Goal: Task Accomplishment & Management: Complete application form

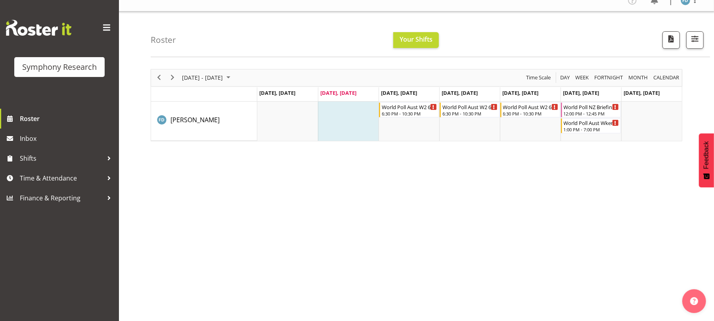
scroll to position [10, 0]
click at [67, 180] on span "Time & Attendance" at bounding box center [61, 178] width 83 height 12
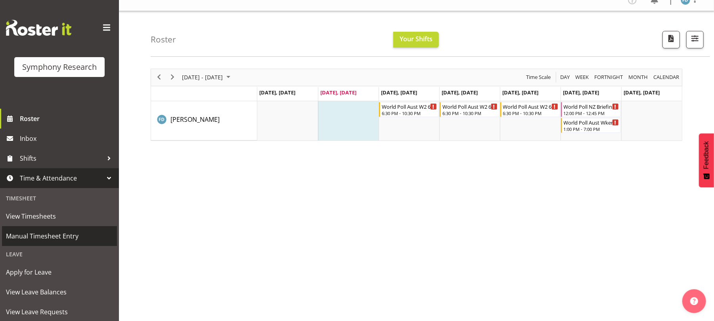
click at [61, 237] on span "Manual Timesheet Entry" at bounding box center [59, 236] width 107 height 12
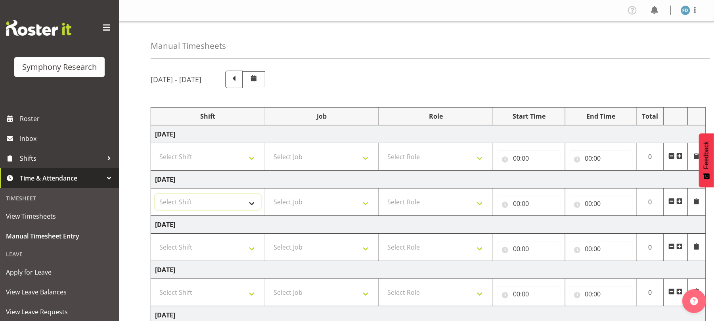
click at [253, 202] on select "Select Shift !!Weekend Residential (Roster IT Shift Label) *Business 9/10am ~ 4…" at bounding box center [208, 202] width 106 height 16
select select "2940"
click at [155, 195] on select "Select Shift !!Weekend Residential (Roster IT Shift Label) *Business 9/10am ~ 4…" at bounding box center [208, 202] width 106 height 16
click at [366, 157] on select "Select Job 550060 IF Admin 553492 World Poll Aus Wave 2 Main 2025 553500 BFM Ju…" at bounding box center [322, 157] width 106 height 16
click at [367, 203] on select "Select Job 550060 IF Admin 553492 World Poll Aus Wave 2 Main 2025 553500 BFM Ju…" at bounding box center [322, 202] width 106 height 16
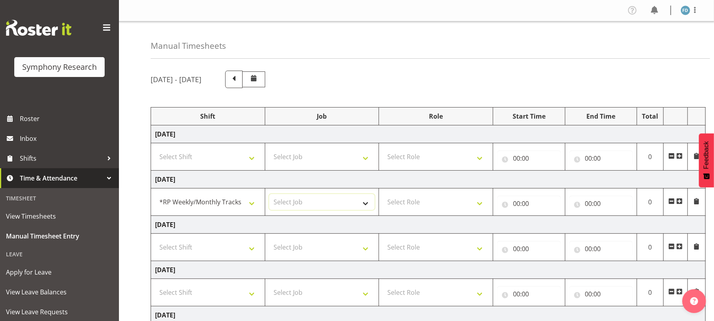
select select "10242"
click at [269, 195] on select "Select Job 550060 IF Admin 553492 World Poll Aus Wave 2 Main 2025 553500 BFM Ju…" at bounding box center [322, 202] width 106 height 16
click at [481, 205] on select "Select Role Briefing Interviewing" at bounding box center [436, 202] width 106 height 16
select select "47"
click at [383, 195] on select "Select Role Briefing Interviewing" at bounding box center [436, 202] width 106 height 16
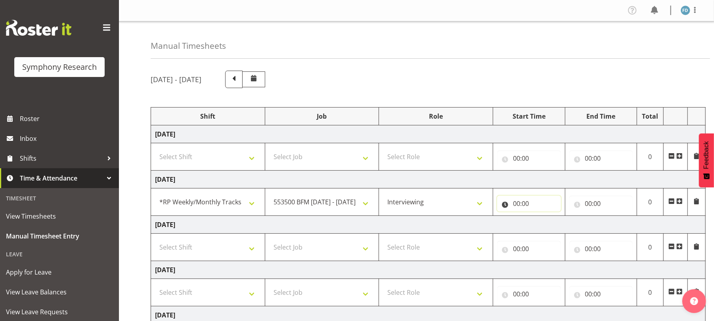
click at [514, 205] on input "00:00" at bounding box center [529, 203] width 64 height 16
click at [549, 223] on select "00 01 02 03 04 05 06 07 08 09 10 11 12 13 14 15 16 17 18 19 20 21 22 23" at bounding box center [551, 224] width 18 height 16
select select "17"
click at [542, 217] on select "00 01 02 03 04 05 06 07 08 09 10 11 12 13 14 15 16 17 18 19 20 21 22 23" at bounding box center [551, 224] width 18 height 16
type input "17:00"
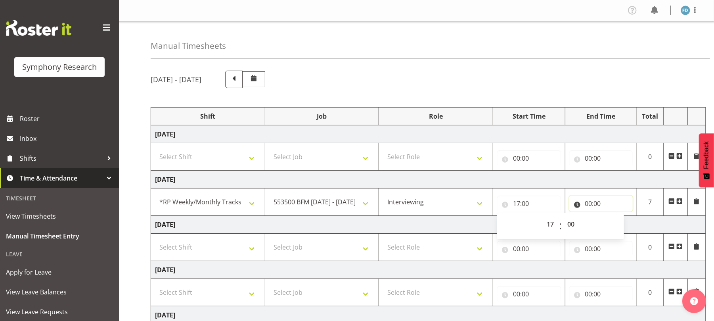
click at [592, 207] on input "00:00" at bounding box center [601, 203] width 64 height 16
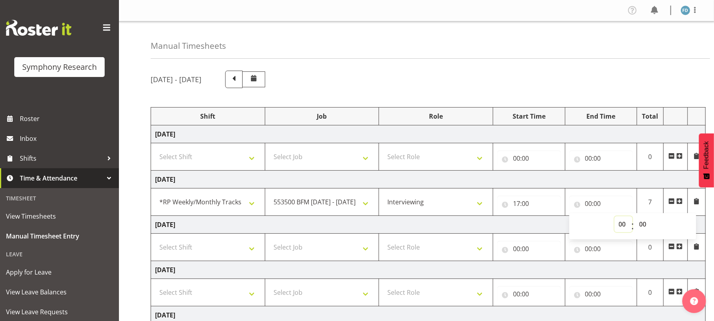
click at [621, 224] on select "00 01 02 03 04 05 06 07 08 09 10 11 12 13 14 15 16 17 18 19 20 21 22 23" at bounding box center [624, 224] width 18 height 16
select select "17"
click at [615, 217] on select "00 01 02 03 04 05 06 07 08 09 10 11 12 13 14 15 16 17 18 19 20 21 22 23" at bounding box center [624, 224] width 18 height 16
type input "17:00"
click at [641, 224] on select "00 01 02 03 04 05 06 07 08 09 10 11 12 13 14 15 16 17 18 19 20 21 22 23 24 25 2…" at bounding box center [644, 224] width 18 height 16
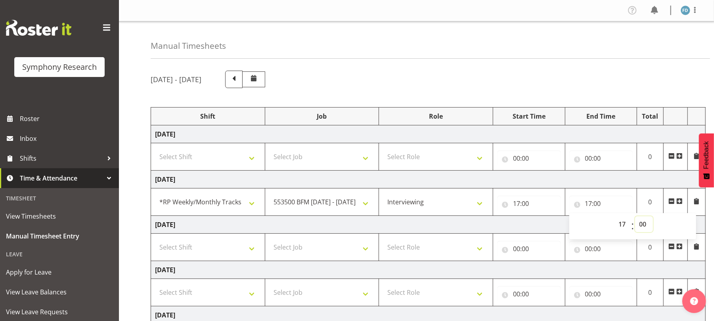
select select "10"
click at [635, 217] on select "00 01 02 03 04 05 06 07 08 09 10 11 12 13 14 15 16 17 18 19 20 21 22 23 24 25 2…" at bounding box center [644, 224] width 18 height 16
type input "17:10"
click at [681, 200] on span at bounding box center [679, 201] width 6 height 6
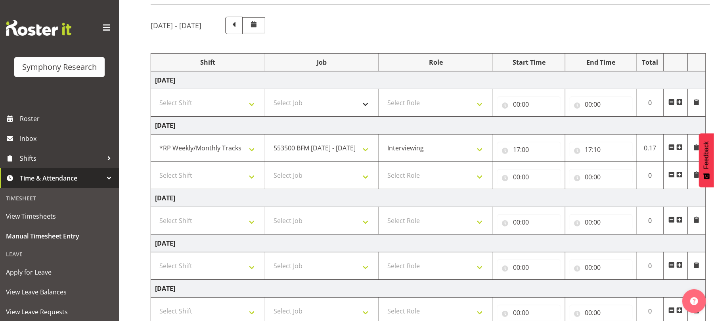
scroll to position [55, 0]
click at [252, 178] on select "Select Shift !!Weekend Residential (Roster IT Shift Label) *Business 9/10am ~ 4…" at bounding box center [208, 175] width 106 height 16
select select "17153"
click at [155, 167] on select "Select Shift !!Weekend Residential (Roster IT Shift Label) *Business 9/10am ~ 4…" at bounding box center [208, 175] width 106 height 16
click at [365, 180] on select "Select Job 550060 IF Admin 553492 World Poll Aus Wave 2 Main 2025 553500 BFM Ju…" at bounding box center [322, 175] width 106 height 16
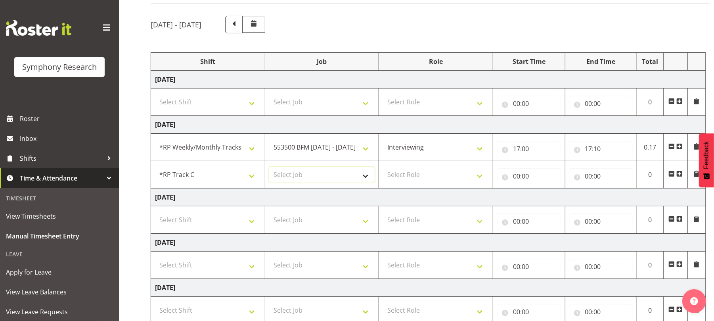
select select "10239"
click at [269, 167] on select "Select Job 550060 IF Admin 553492 World Poll Aus Wave 2 Main 2025 553500 BFM Ju…" at bounding box center [322, 175] width 106 height 16
click at [481, 173] on select "Select Role Briefing Interviewing" at bounding box center [436, 175] width 106 height 16
select select "47"
click at [383, 167] on select "Select Role Briefing Interviewing" at bounding box center [436, 175] width 106 height 16
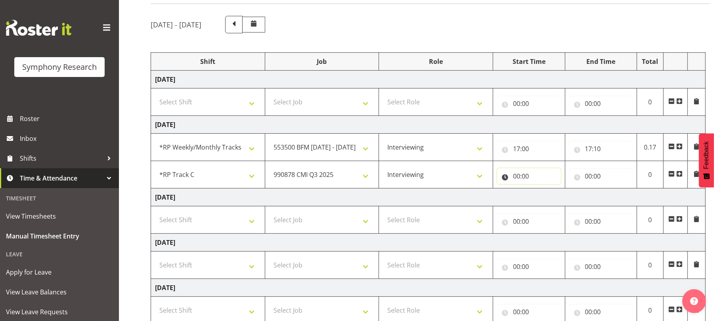
click at [514, 180] on input "00:00" at bounding box center [529, 176] width 64 height 16
click at [551, 196] on select "00 01 02 03 04 05 06 07 08 09 10 11 12 13 14 15 16 17 18 19 20 21 22 23" at bounding box center [551, 197] width 18 height 16
select select "17"
click at [542, 190] on select "00 01 02 03 04 05 06 07 08 09 10 11 12 13 14 15 16 17 18 19 20 21 22 23" at bounding box center [551, 197] width 18 height 16
type input "17:00"
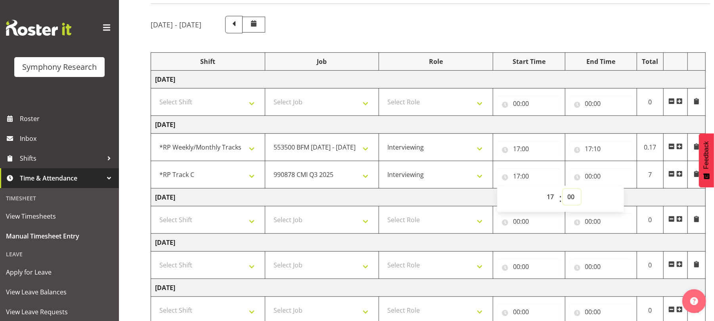
click at [569, 194] on select "00 01 02 03 04 05 06 07 08 09 10 11 12 13 14 15 16 17 18 19 20 21 22 23 24 25 2…" at bounding box center [572, 197] width 18 height 16
select select "10"
click at [563, 190] on select "00 01 02 03 04 05 06 07 08 09 10 11 12 13 14 15 16 17 18 19 20 21 22 23 24 25 2…" at bounding box center [572, 197] width 18 height 16
type input "17:10"
click at [586, 178] on input "00:00" at bounding box center [601, 176] width 64 height 16
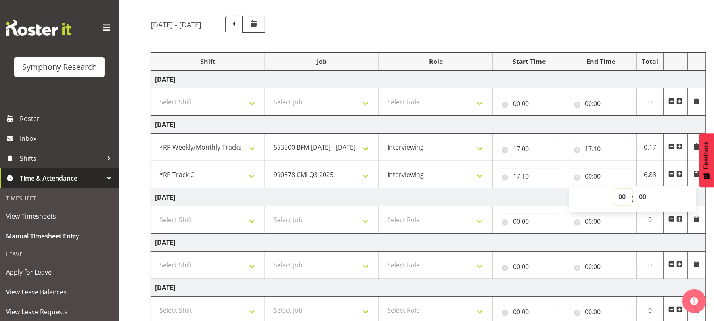
click at [620, 197] on select "00 01 02 03 04 05 06 07 08 09 10 11 12 13 14 15 16 17 18 19 20 21 22 23" at bounding box center [624, 197] width 18 height 16
select select "17"
click at [615, 190] on select "00 01 02 03 04 05 06 07 08 09 10 11 12 13 14 15 16 17 18 19 20 21 22 23" at bounding box center [624, 197] width 18 height 16
type input "17:00"
click at [643, 197] on select "00 01 02 03 04 05 06 07 08 09 10 11 12 13 14 15 16 17 18 19 20 21 22 23 24 25 2…" at bounding box center [644, 197] width 18 height 16
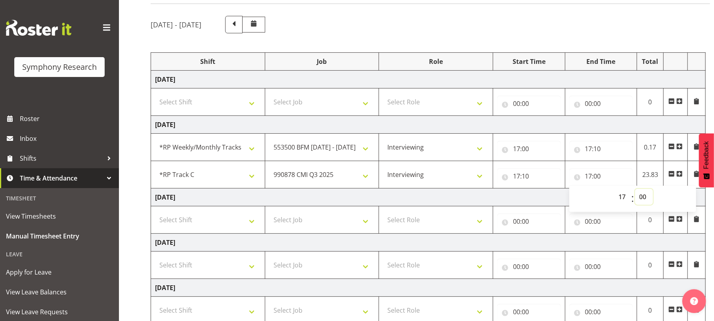
select select "30"
click at [635, 190] on select "00 01 02 03 04 05 06 07 08 09 10 11 12 13 14 15 16 17 18 19 20 21 22 23 24 25 2…" at bounding box center [644, 197] width 18 height 16
type input "17:30"
click at [643, 177] on td "0.33" at bounding box center [650, 174] width 27 height 27
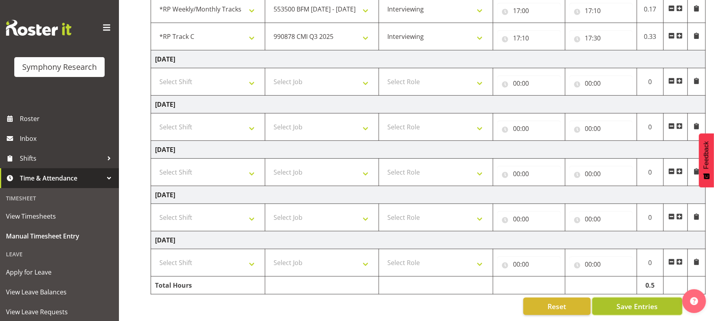
click at [622, 301] on span "Save Entries" at bounding box center [636, 306] width 41 height 10
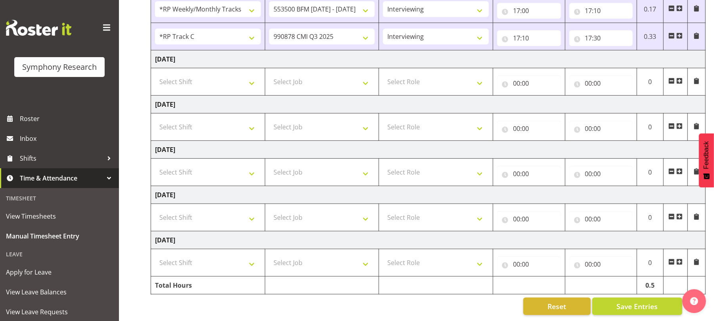
click at [484, 128] on td "Select Role Briefing Interviewing" at bounding box center [436, 126] width 114 height 27
click at [677, 33] on span at bounding box center [679, 36] width 6 height 6
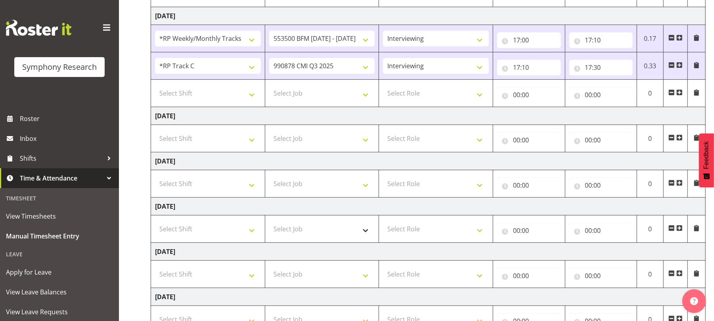
scroll to position [159, 0]
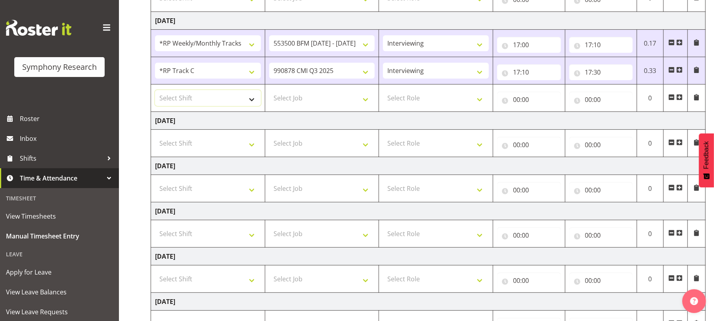
click at [253, 101] on select "Select Shift !!Weekend Residential (Roster IT Shift Label) *Business 9/10am ~ 4…" at bounding box center [208, 98] width 106 height 16
select select "2940"
click at [155, 91] on select "Select Shift !!Weekend Residential (Roster IT Shift Label) *Business 9/10am ~ 4…" at bounding box center [208, 98] width 106 height 16
click at [364, 102] on select "Select Job 550060 IF Admin 553492 World Poll Aus Wave 2 Main 2025 553500 BFM Ju…" at bounding box center [322, 98] width 106 height 16
select select "10242"
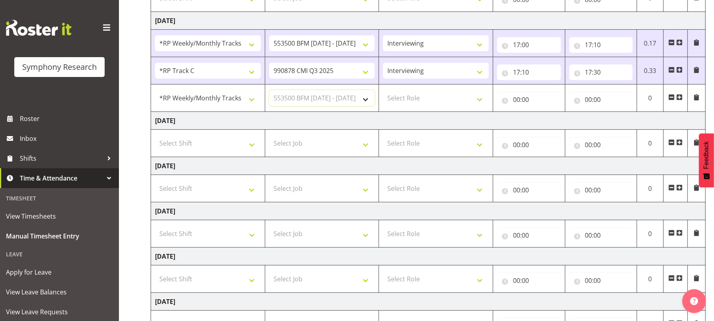
click at [269, 91] on select "Select Job 550060 IF Admin 553492 World Poll Aus Wave 2 Main 2025 553500 BFM Ju…" at bounding box center [322, 98] width 106 height 16
click at [482, 100] on select "Select Role Briefing Interviewing" at bounding box center [436, 98] width 106 height 16
select select "47"
click at [383, 91] on select "Select Role Briefing Interviewing" at bounding box center [436, 98] width 106 height 16
click at [516, 101] on input "00:00" at bounding box center [529, 100] width 64 height 16
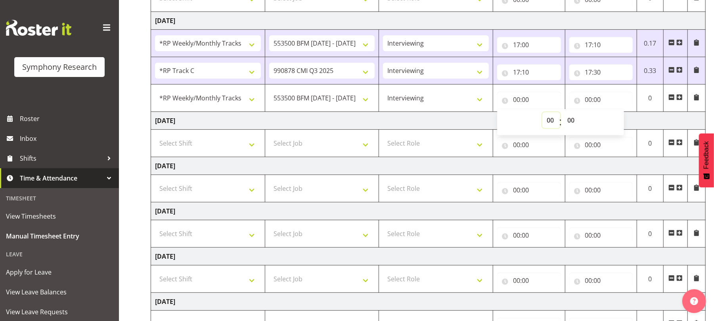
click at [550, 123] on select "00 01 02 03 04 05 06 07 08 09 10 11 12 13 14 15 16 17 18 19 20 21 22 23" at bounding box center [551, 120] width 18 height 16
select select "17"
click at [542, 113] on select "00 01 02 03 04 05 06 07 08 09 10 11 12 13 14 15 16 17 18 19 20 21 22 23" at bounding box center [551, 120] width 18 height 16
type input "17:00"
click at [572, 122] on select "00 01 02 03 04 05 06 07 08 09 10 11 12 13 14 15 16 17 18 19 20 21 22 23 24 25 2…" at bounding box center [572, 120] width 18 height 16
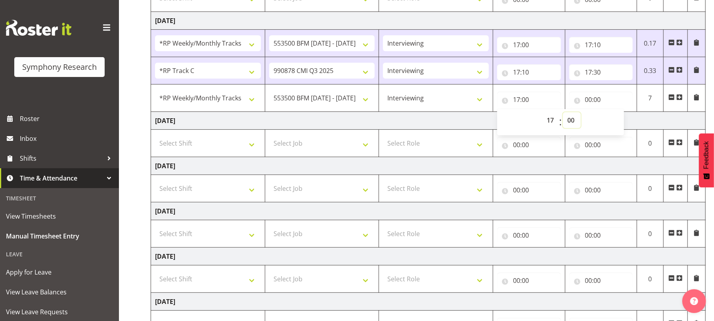
select select "30"
click at [563, 113] on select "00 01 02 03 04 05 06 07 08 09 10 11 12 13 14 15 16 17 18 19 20 21 22 23 24 25 2…" at bounding box center [572, 120] width 18 height 16
type input "17:30"
click at [589, 99] on input "00:00" at bounding box center [601, 100] width 64 height 16
click at [622, 117] on select "00 01 02 03 04 05 06 07 08 09 10 11 12 13 14 15 16 17 18 19 20 21 22 23" at bounding box center [624, 120] width 18 height 16
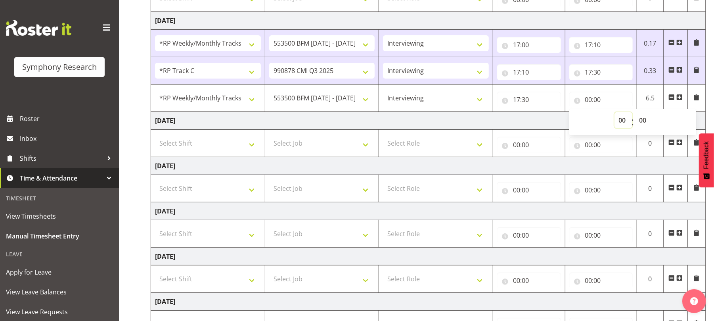
select select "17"
click at [615, 113] on select "00 01 02 03 04 05 06 07 08 09 10 11 12 13 14 15 16 17 18 19 20 21 22 23" at bounding box center [624, 120] width 18 height 16
type input "17:00"
click at [641, 121] on select "00 01 02 03 04 05 06 07 08 09 10 11 12 13 14 15 16 17 18 19 20 21 22 23 24 25 2…" at bounding box center [644, 120] width 18 height 16
select select "35"
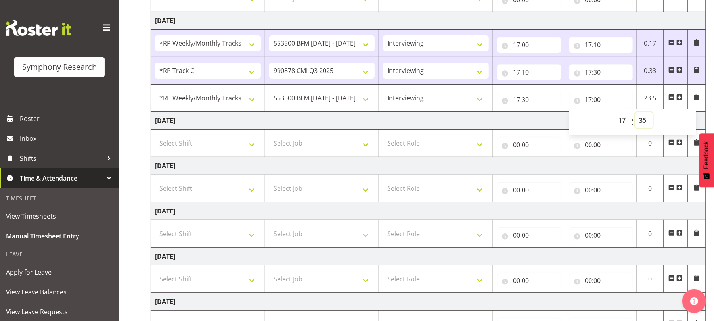
click at [635, 113] on select "00 01 02 03 04 05 06 07 08 09 10 11 12 13 14 15 16 17 18 19 20 21 22 23 24 25 2…" at bounding box center [644, 120] width 18 height 16
type input "17:35"
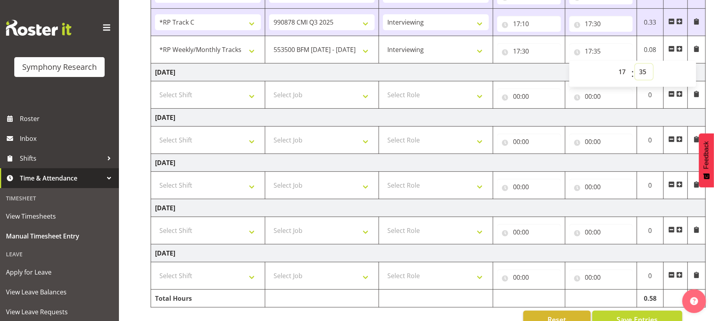
scroll to position [231, 0]
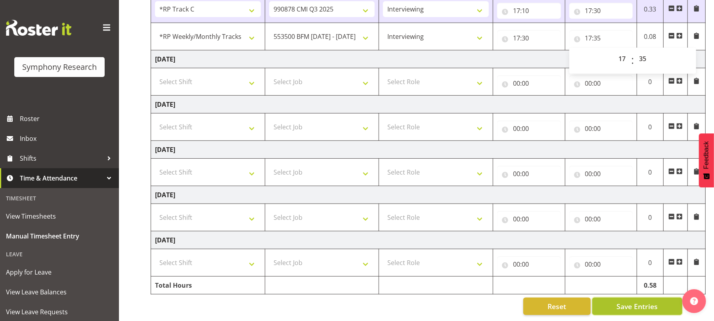
click at [626, 301] on span "Save Entries" at bounding box center [636, 306] width 41 height 10
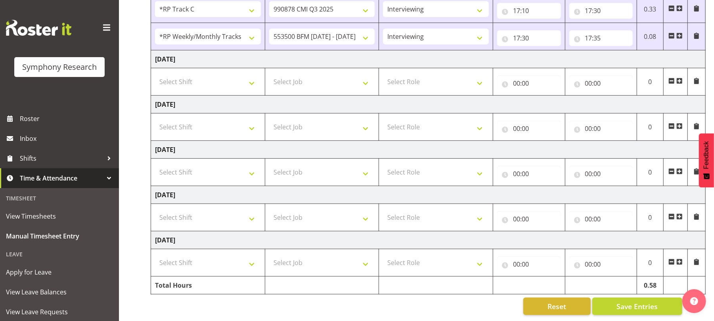
click at [680, 33] on span at bounding box center [679, 36] width 6 height 6
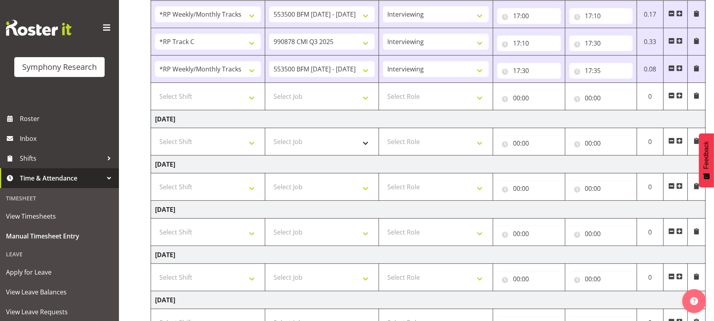
scroll to position [187, 0]
click at [255, 100] on select "Select Shift !!Weekend Residential (Roster IT Shift Label) *Business 9/10am ~ 4…" at bounding box center [208, 97] width 106 height 16
select select "17153"
click at [155, 90] on select "Select Shift !!Weekend Residential (Roster IT Shift Label) *Business 9/10am ~ 4…" at bounding box center [208, 97] width 106 height 16
click at [365, 97] on select "Select Job 550060 IF Admin 553492 World Poll Aus Wave 2 Main 2025 553500 BFM Ju…" at bounding box center [322, 97] width 106 height 16
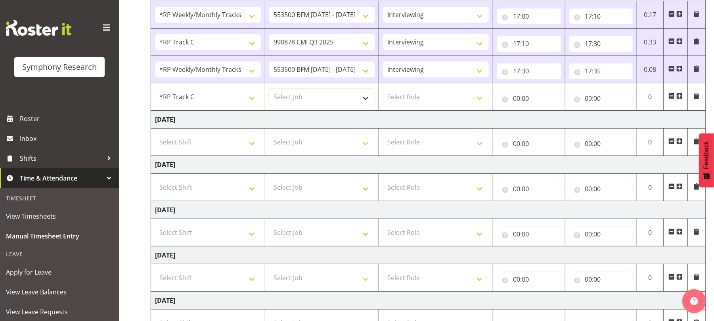
click at [366, 99] on select "Select Job 550060 IF Admin 553492 World Poll Aus Wave 2 Main 2025 553500 BFM Ju…" at bounding box center [322, 97] width 106 height 16
select select "10239"
click at [269, 90] on select "Select Job 550060 IF Admin 553492 World Poll Aus Wave 2 Main 2025 553500 BFM Ju…" at bounding box center [322, 97] width 106 height 16
click at [482, 101] on select "Select Role Briefing Interviewing" at bounding box center [436, 97] width 106 height 16
select select "47"
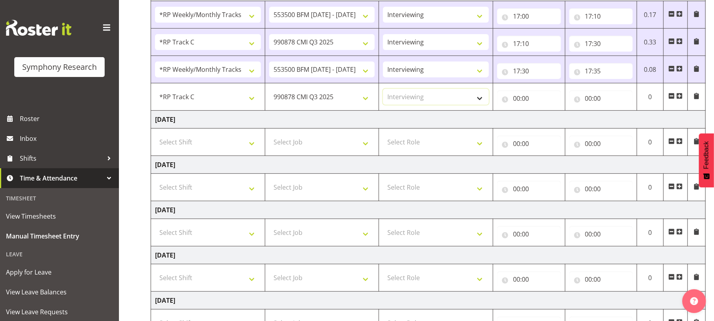
click at [383, 90] on select "Select Role Briefing Interviewing" at bounding box center [436, 97] width 106 height 16
click at [516, 105] on input "00:00" at bounding box center [529, 98] width 64 height 16
click at [553, 120] on select "00 01 02 03 04 05 06 07 08 09 10 11 12 13 14 15 16 17 18 19 20 21 22 23" at bounding box center [551, 119] width 18 height 16
select select "17"
click at [542, 113] on select "00 01 02 03 04 05 06 07 08 09 10 11 12 13 14 15 16 17 18 19 20 21 22 23" at bounding box center [551, 119] width 18 height 16
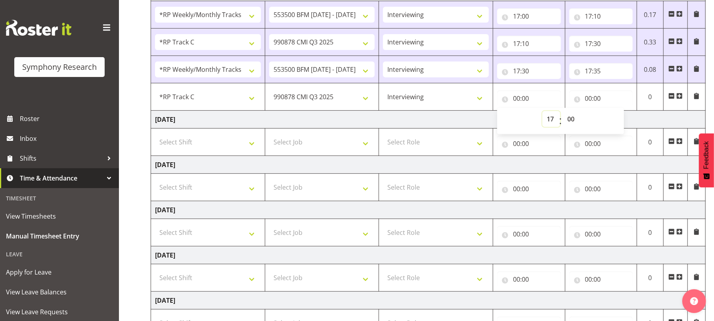
type input "17:00"
click at [570, 118] on select "00 01 02 03 04 05 06 07 08 09 10 11 12 13 14 15 16 17 18 19 20 21 22 23 24 25 2…" at bounding box center [572, 119] width 18 height 16
select select "35"
click at [563, 113] on select "00 01 02 03 04 05 06 07 08 09 10 11 12 13 14 15 16 17 18 19 20 21 22 23 24 25 2…" at bounding box center [572, 119] width 18 height 16
type input "17:35"
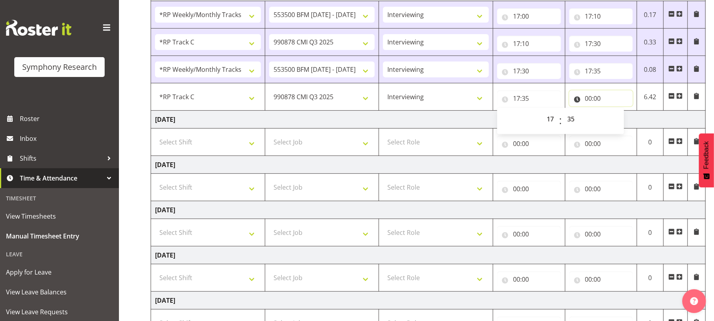
click at [586, 98] on input "00:00" at bounding box center [601, 98] width 64 height 16
click at [624, 117] on select "00 01 02 03 04 05 06 07 08 09 10 11 12 13 14 15 16 17 18 19 20 21 22 23" at bounding box center [624, 119] width 18 height 16
select select "17"
click at [615, 113] on select "00 01 02 03 04 05 06 07 08 09 10 11 12 13 14 15 16 17 18 19 20 21 22 23" at bounding box center [624, 119] width 18 height 16
type input "17:00"
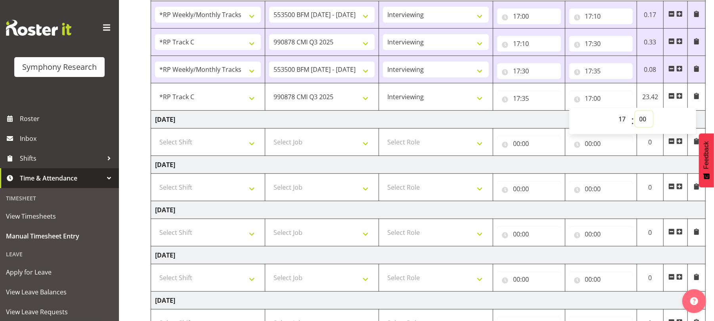
click at [639, 119] on select "00 01 02 03 04 05 06 07 08 09 10 11 12 13 14 15 16 17 18 19 20 21 22 23 24 25 2…" at bounding box center [644, 119] width 18 height 16
select select "45"
click at [635, 113] on select "00 01 02 03 04 05 06 07 08 09 10 11 12 13 14 15 16 17 18 19 20 21 22 23 24 25 2…" at bounding box center [644, 119] width 18 height 16
type input "17:45"
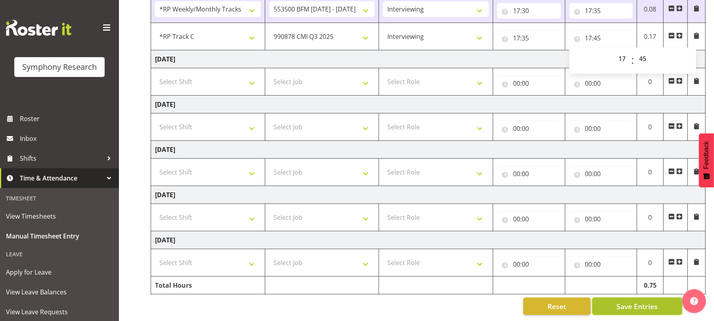
click at [633, 301] on span "Save Entries" at bounding box center [636, 306] width 41 height 10
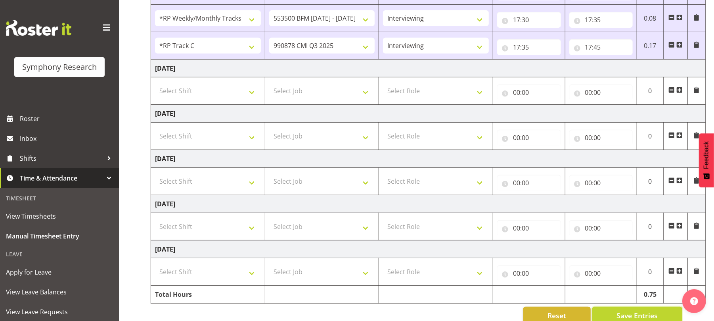
scroll to position [237, 0]
click at [679, 46] on span at bounding box center [679, 46] width 6 height 6
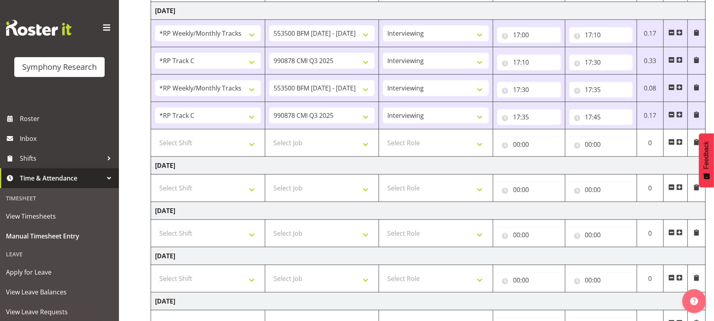
scroll to position [168, 0]
click at [679, 116] on span at bounding box center [679, 115] width 6 height 6
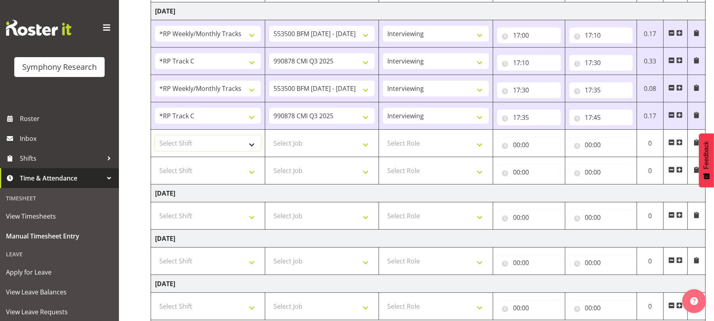
click at [250, 143] on select "Select Shift !!Weekend Residential (Roster IT Shift Label) *Business 9/10am ~ 4…" at bounding box center [208, 143] width 106 height 16
select select "2940"
click at [155, 137] on select "Select Shift !!Weekend Residential (Roster IT Shift Label) *Business 9/10am ~ 4…" at bounding box center [208, 143] width 106 height 16
click at [370, 148] on select "Select Job 550060 IF Admin 553492 World Poll Aus Wave 2 Main 2025 553500 BFM Ju…" at bounding box center [322, 143] width 106 height 16
select select "10242"
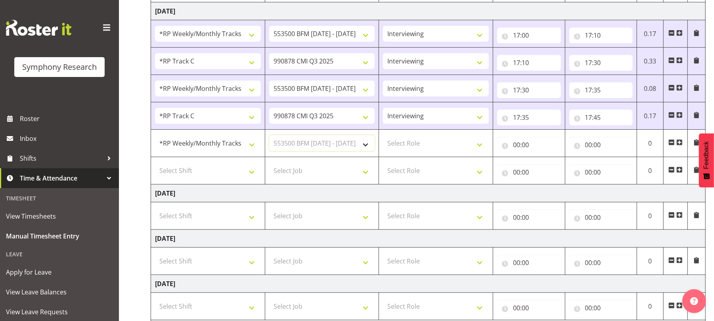
click at [269, 137] on select "Select Job 550060 IF Admin 553492 World Poll Aus Wave 2 Main 2025 553500 BFM Ju…" at bounding box center [322, 143] width 106 height 16
click at [479, 143] on select "Select Role Briefing Interviewing" at bounding box center [436, 143] width 106 height 16
select select "47"
click at [383, 137] on select "Select Role Briefing Interviewing" at bounding box center [436, 143] width 106 height 16
click at [521, 145] on input "00:00" at bounding box center [529, 145] width 64 height 16
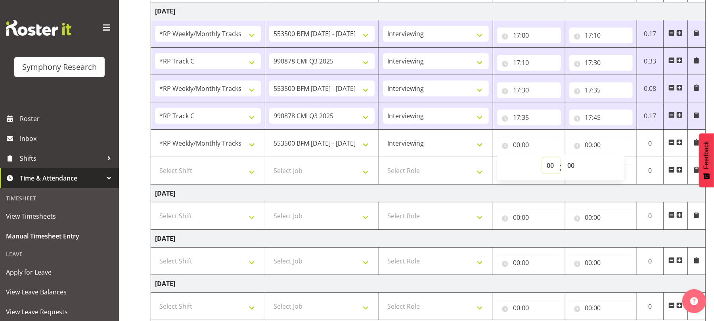
click at [549, 165] on select "00 01 02 03 04 05 06 07 08 09 10 11 12 13 14 15 16 17 18 19 20 21 22 23" at bounding box center [551, 165] width 18 height 16
select select "17"
click at [542, 159] on select "00 01 02 03 04 05 06 07 08 09 10 11 12 13 14 15 16 17 18 19 20 21 22 23" at bounding box center [551, 165] width 18 height 16
type input "17:00"
drag, startPoint x: 576, startPoint y: 166, endPoint x: 572, endPoint y: 132, distance: 34.3
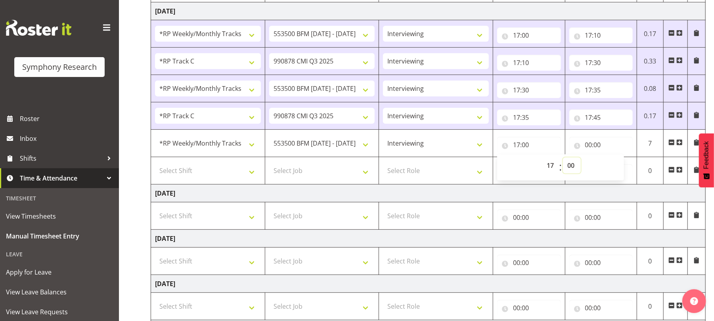
click at [572, 132] on tr "!!Weekend Residential (Roster IT Shift Label) *Business 9/10am ~ 4:30pm *Busine…" at bounding box center [428, 143] width 555 height 27
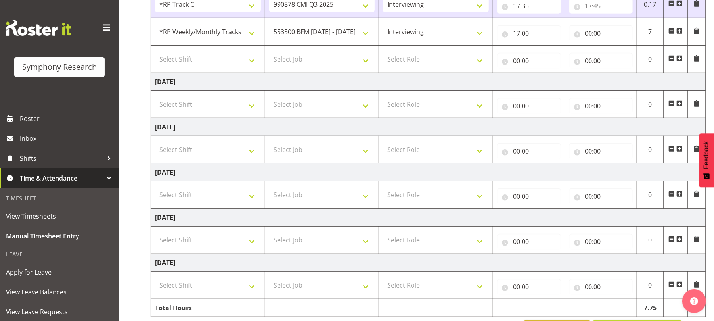
scroll to position [281, 0]
click at [527, 35] on input "17:00" at bounding box center [529, 32] width 64 height 16
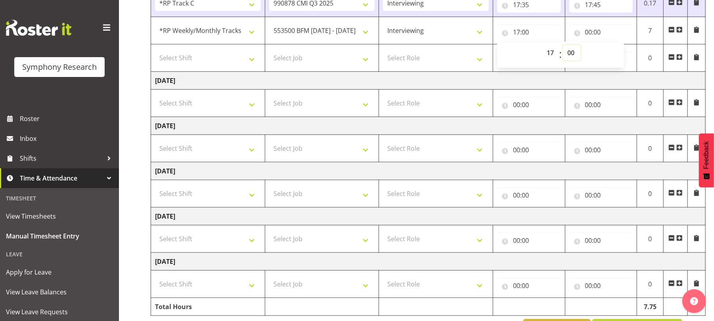
click at [570, 51] on select "00 01 02 03 04 05 06 07 08 09 10 11 12 13 14 15 16 17 18 19 20 21 22 23 24 25 2…" at bounding box center [572, 53] width 18 height 16
select select "45"
click at [563, 46] on select "00 01 02 03 04 05 06 07 08 09 10 11 12 13 14 15 16 17 18 19 20 21 22 23 24 25 2…" at bounding box center [572, 53] width 18 height 16
type input "17:45"
click at [587, 33] on input "00:00" at bounding box center [601, 32] width 64 height 16
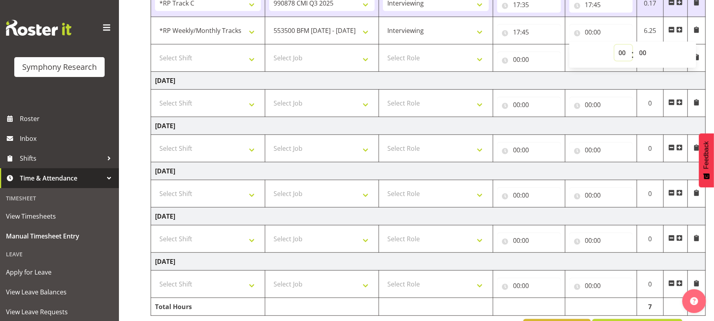
click at [620, 53] on select "00 01 02 03 04 05 06 07 08 09 10 11 12 13 14 15 16 17 18 19 20 21 22 23" at bounding box center [624, 53] width 18 height 16
select select "17"
click at [615, 46] on select "00 01 02 03 04 05 06 07 08 09 10 11 12 13 14 15 16 17 18 19 20 21 22 23" at bounding box center [624, 53] width 18 height 16
type input "17:00"
click at [639, 51] on select "00 01 02 03 04 05 06 07 08 09 10 11 12 13 14 15 16 17 18 19 20 21 22 23 24 25 2…" at bounding box center [644, 53] width 18 height 16
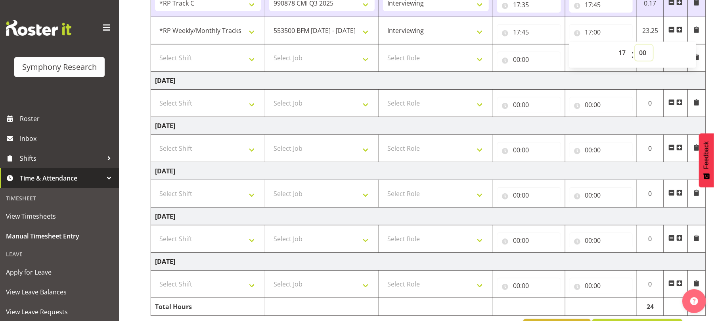
select select "50"
click at [635, 46] on select "00 01 02 03 04 05 06 07 08 09 10 11 12 13 14 15 16 17 18 19 20 21 22 23 24 25 2…" at bounding box center [644, 53] width 18 height 16
type input "17:50"
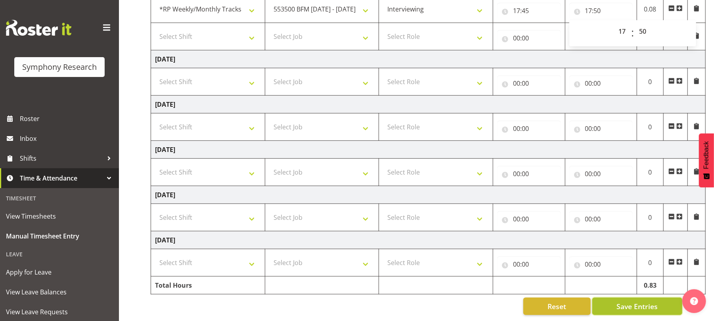
click at [632, 301] on span "Save Entries" at bounding box center [636, 306] width 41 height 10
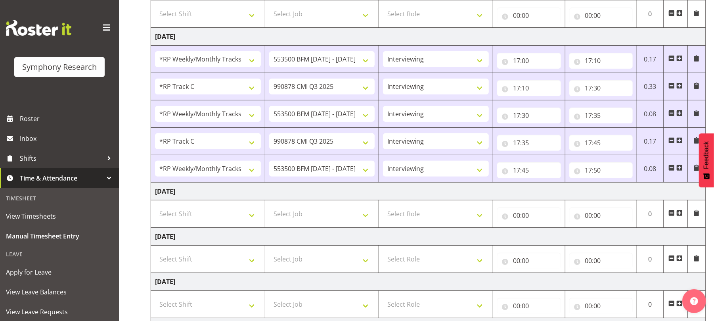
scroll to position [143, 0]
click at [679, 167] on span at bounding box center [679, 167] width 6 height 6
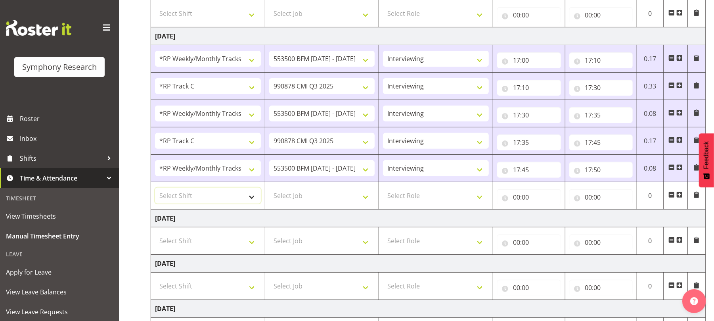
click at [255, 201] on select "Select Shift !!Weekend Residential (Roster IT Shift Label) *Business 9/10am ~ 4…" at bounding box center [208, 196] width 106 height 16
click at [155, 189] on select "Select Shift !!Weekend Residential (Roster IT Shift Label) *Business 9/10am ~ 4…" at bounding box center [208, 196] width 106 height 16
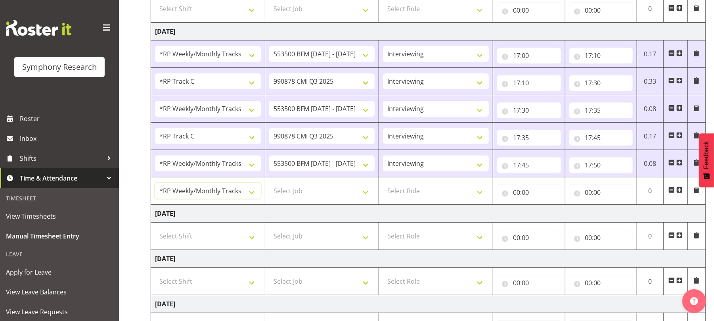
scroll to position [148, 0]
click at [254, 195] on select "!!Weekend Residential (Roster IT Shift Label) *Business 9/10am ~ 4:30pm *Busine…" at bounding box center [208, 190] width 106 height 16
select select "17153"
click at [155, 184] on select "!!Weekend Residential (Roster IT Shift Label) *Business 9/10am ~ 4:30pm *Busine…" at bounding box center [208, 190] width 106 height 16
click at [365, 198] on select "Select Job 550060 IF Admin 553492 World Poll Aus Wave 2 Main 2025 553500 BFM Ju…" at bounding box center [322, 190] width 106 height 16
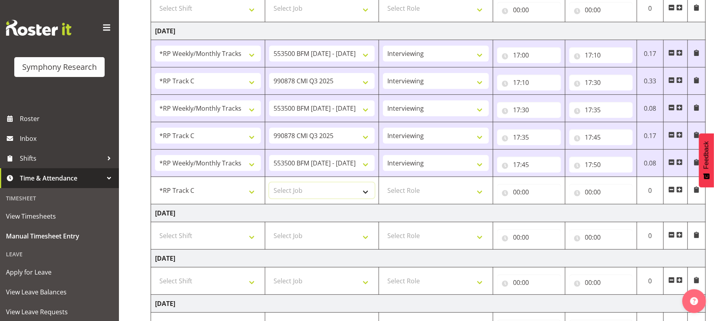
select select "10239"
click at [269, 184] on select "Select Job 550060 IF Admin 553492 World Poll Aus Wave 2 Main 2025 553500 BFM Ju…" at bounding box center [322, 190] width 106 height 16
click at [482, 197] on select "Select Role Briefing Interviewing" at bounding box center [436, 190] width 106 height 16
select select "47"
click at [383, 184] on select "Select Role Briefing Interviewing" at bounding box center [436, 190] width 106 height 16
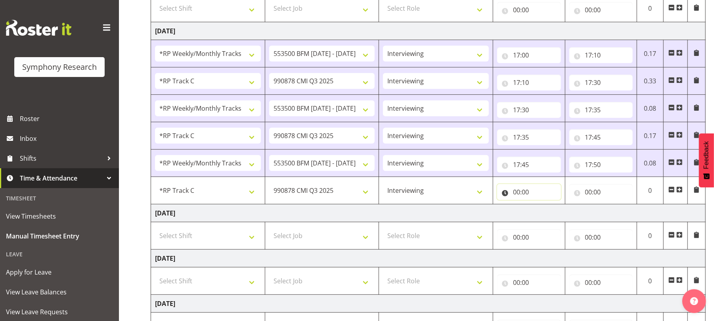
click at [517, 195] on input "00:00" at bounding box center [529, 192] width 64 height 16
click at [550, 213] on select "00 01 02 03 04 05 06 07 08 09 10 11 12 13 14 15 16 17 18 19 20 21 22 23" at bounding box center [551, 213] width 18 height 16
select select "17"
click at [542, 206] on select "00 01 02 03 04 05 06 07 08 09 10 11 12 13 14 15 16 17 18 19 20 21 22 23" at bounding box center [551, 213] width 18 height 16
type input "17:00"
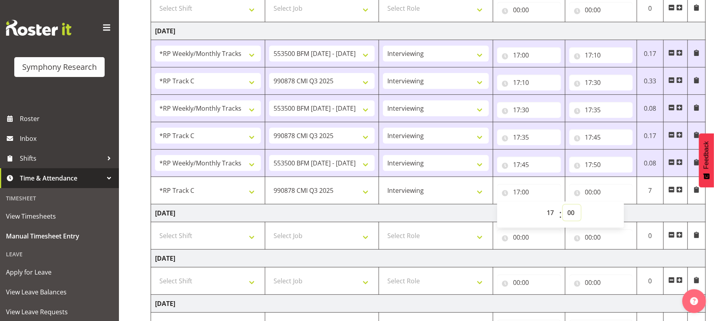
click at [571, 214] on select "00 01 02 03 04 05 06 07 08 09 10 11 12 13 14 15 16 17 18 19 20 21 22 23 24 25 2…" at bounding box center [572, 213] width 18 height 16
select select "50"
click at [563, 206] on select "00 01 02 03 04 05 06 07 08 09 10 11 12 13 14 15 16 17 18 19 20 21 22 23 24 25 2…" at bounding box center [572, 213] width 18 height 16
type input "17:50"
click at [589, 195] on input "00:00" at bounding box center [601, 192] width 64 height 16
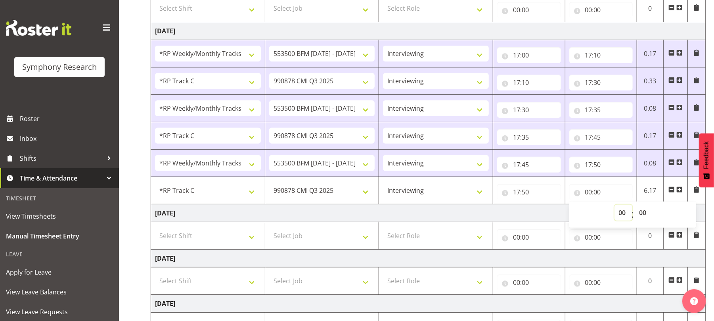
click at [624, 216] on select "00 01 02 03 04 05 06 07 08 09 10 11 12 13 14 15 16 17 18 19 20 21 22 23" at bounding box center [624, 213] width 18 height 16
select select "18"
click at [615, 206] on select "00 01 02 03 04 05 06 07 08 09 10 11 12 13 14 15 16 17 18 19 20 21 22 23" at bounding box center [624, 213] width 18 height 16
type input "18:00"
click at [645, 213] on select "00 01 02 03 04 05 06 07 08 09 10 11 12 13 14 15 16 17 18 19 20 21 22 23 24 25 2…" at bounding box center [644, 213] width 18 height 16
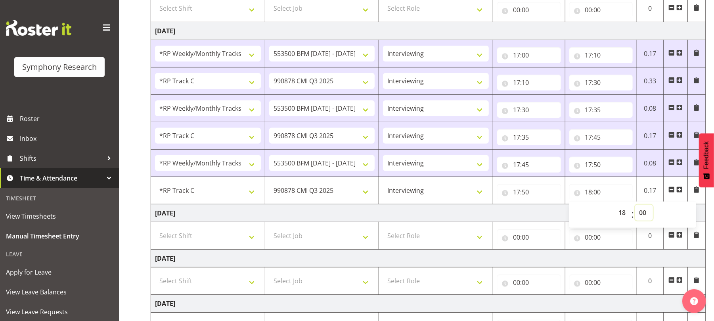
select select "30"
click at [635, 206] on select "00 01 02 03 04 05 06 07 08 09 10 11 12 13 14 15 16 17 18 19 20 21 22 23 24 25 2…" at bounding box center [644, 213] width 18 height 16
type input "18:30"
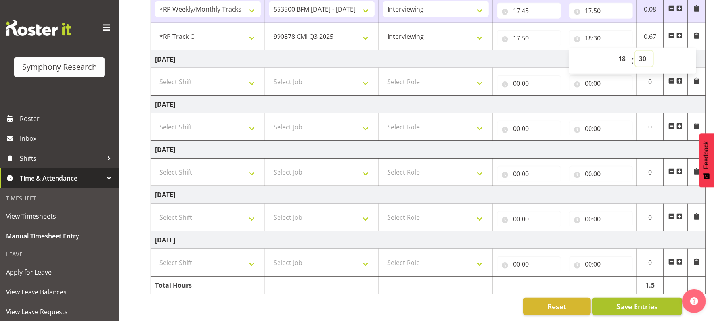
scroll to position [313, 0]
click at [625, 301] on span "Save Entries" at bounding box center [636, 306] width 41 height 10
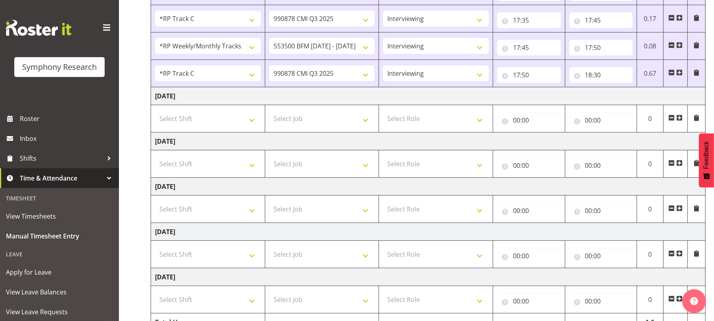
scroll to position [265, 0]
click at [680, 76] on span at bounding box center [679, 73] width 6 height 6
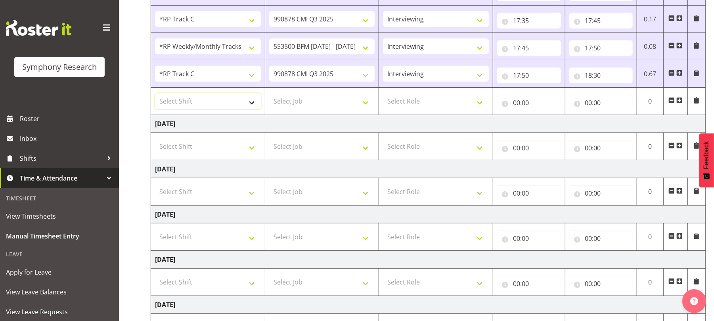
click at [254, 105] on select "Select Shift !!Weekend Residential (Roster IT Shift Label) *Business 9/10am ~ 4…" at bounding box center [208, 101] width 106 height 16
select select "2940"
click at [155, 95] on select "Select Shift !!Weekend Residential (Roster IT Shift Label) *Business 9/10am ~ 4…" at bounding box center [208, 101] width 106 height 16
click at [368, 105] on select "Select Job 550060 IF Admin 553492 World Poll Aus Wave 2 Main 2025 553500 BFM Ju…" at bounding box center [322, 101] width 106 height 16
select select "10242"
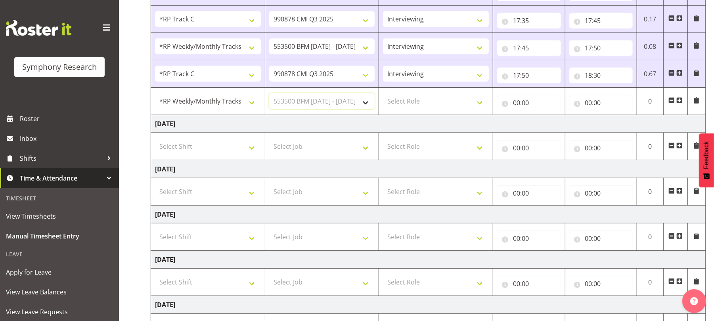
click at [269, 95] on select "Select Job 550060 IF Admin 553492 World Poll Aus Wave 2 Main 2025 553500 BFM Ju…" at bounding box center [322, 101] width 106 height 16
click at [480, 105] on select "Select Role Briefing Interviewing" at bounding box center [436, 101] width 106 height 16
select select "47"
click at [383, 95] on select "Select Role Briefing Interviewing" at bounding box center [436, 101] width 106 height 16
click at [517, 105] on input "00:00" at bounding box center [529, 103] width 64 height 16
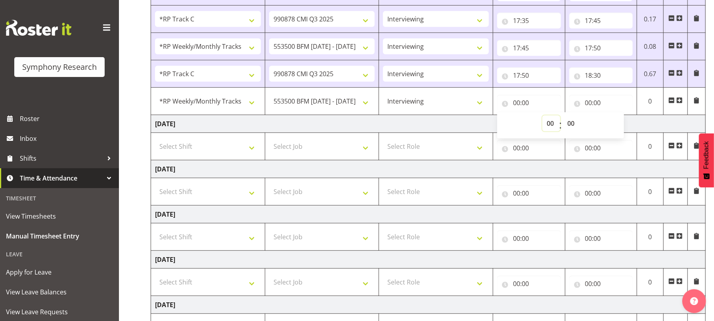
click at [548, 124] on select "00 01 02 03 04 05 06 07 08 09 10 11 12 13 14 15 16 17 18 19 20 21 22 23" at bounding box center [551, 123] width 18 height 16
select select "18"
click at [542, 117] on select "00 01 02 03 04 05 06 07 08 09 10 11 12 13 14 15 16 17 18 19 20 21 22 23" at bounding box center [551, 123] width 18 height 16
type input "18:00"
click at [572, 124] on select "00 01 02 03 04 05 06 07 08 09 10 11 12 13 14 15 16 17 18 19 20 21 22 23 24 25 2…" at bounding box center [572, 123] width 18 height 16
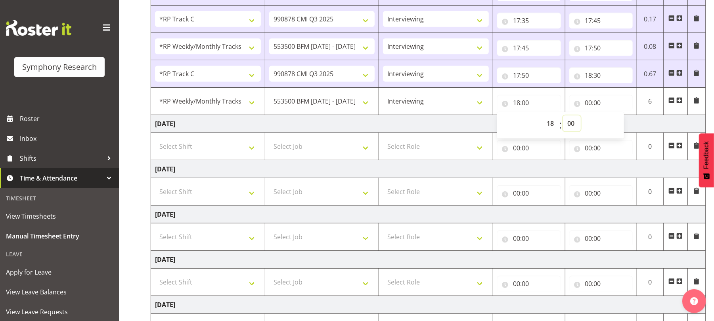
select select "30"
click at [563, 117] on select "00 01 02 03 04 05 06 07 08 09 10 11 12 13 14 15 16 17 18 19 20 21 22 23 24 25 2…" at bounding box center [572, 123] width 18 height 16
type input "18:30"
click at [589, 102] on input "00:00" at bounding box center [601, 103] width 64 height 16
click at [623, 126] on select "00 01 02 03 04 05 06 07 08 09 10 11 12 13 14 15 16 17 18 19 20 21 22 23" at bounding box center [624, 123] width 18 height 16
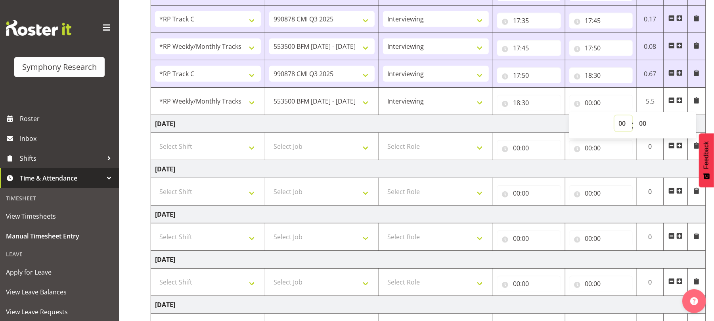
select select "18"
click at [615, 117] on select "00 01 02 03 04 05 06 07 08 09 10 11 12 13 14 15 16 17 18 19 20 21 22 23" at bounding box center [624, 123] width 18 height 16
type input "18:00"
click at [639, 124] on select "00 01 02 03 04 05 06 07 08 09 10 11 12 13 14 15 16 17 18 19 20 21 22 23 24 25 2…" at bounding box center [644, 123] width 18 height 16
select select "35"
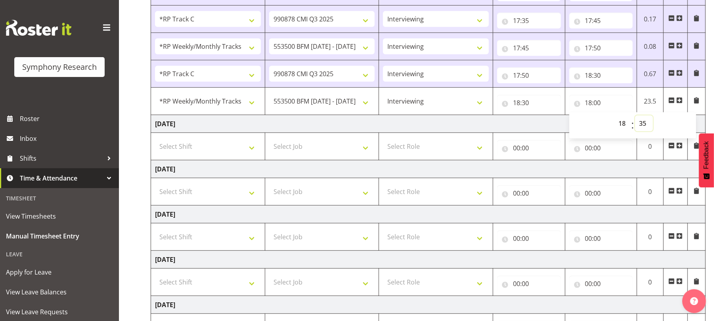
click at [635, 117] on select "00 01 02 03 04 05 06 07 08 09 10 11 12 13 14 15 16 17 18 19 20 21 22 23 24 25 2…" at bounding box center [644, 123] width 18 height 16
type input "18:35"
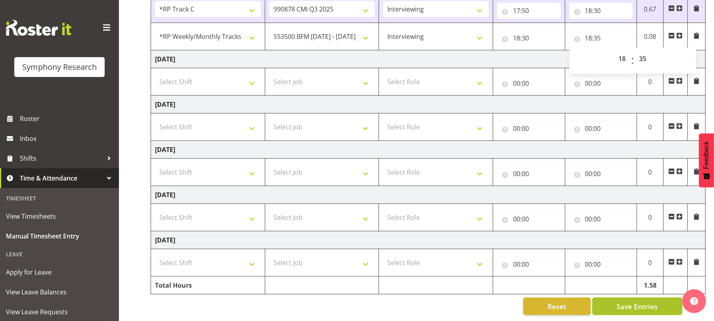
click at [618, 301] on span "Save Entries" at bounding box center [636, 306] width 41 height 10
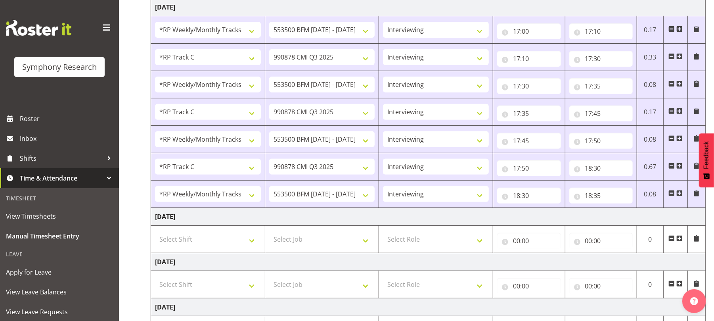
scroll to position [172, 0]
click at [680, 195] on span at bounding box center [679, 193] width 6 height 6
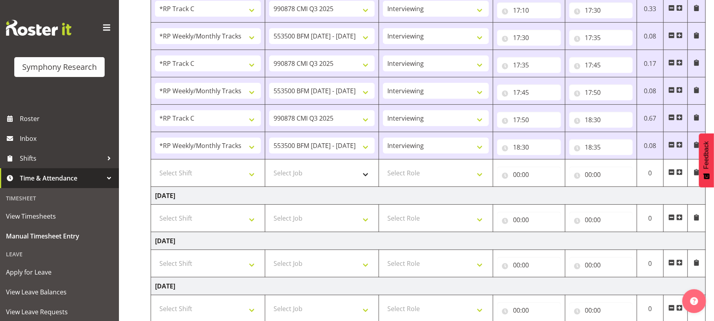
scroll to position [221, 0]
click at [251, 178] on select "Select Shift !!Weekend Residential (Roster IT Shift Label) *Business 9/10am ~ 4…" at bounding box center [208, 172] width 106 height 16
select select "17153"
click at [155, 166] on select "Select Shift !!Weekend Residential (Roster IT Shift Label) *Business 9/10am ~ 4…" at bounding box center [208, 172] width 106 height 16
click at [365, 177] on select "Select Job 550060 IF Admin 553492 World Poll Aus Wave 2 Main 2025 553500 BFM Ju…" at bounding box center [322, 172] width 106 height 16
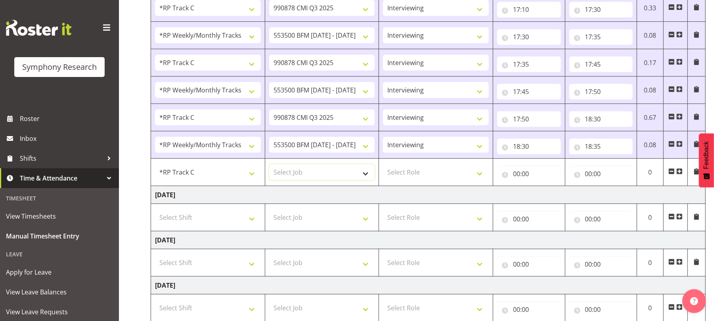
select select "10239"
click at [269, 166] on select "Select Job 550060 IF Admin 553492 World Poll Aus Wave 2 Main 2025 553500 BFM Ju…" at bounding box center [322, 172] width 106 height 16
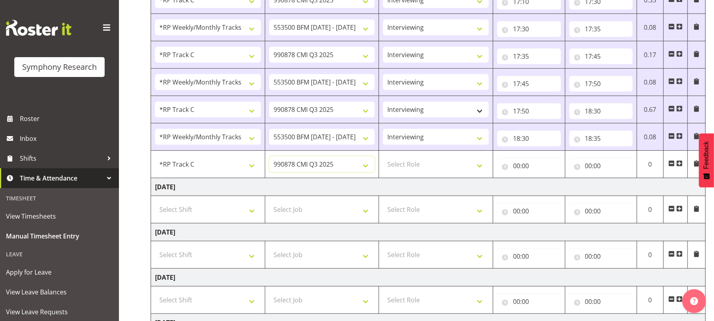
scroll to position [230, 0]
click at [482, 167] on select "Select Role Briefing Interviewing" at bounding box center [436, 163] width 106 height 16
select select "47"
click at [383, 157] on select "Select Role Briefing Interviewing" at bounding box center [436, 163] width 106 height 16
click at [515, 167] on input "00:00" at bounding box center [529, 165] width 64 height 16
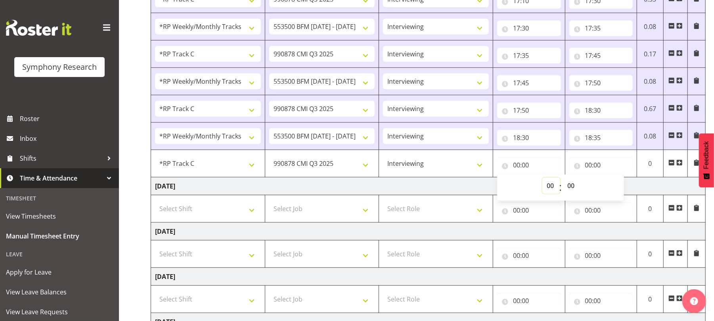
click at [549, 190] on select "00 01 02 03 04 05 06 07 08 09 10 11 12 13 14 15 16 17 18 19 20 21 22 23" at bounding box center [551, 186] width 18 height 16
select select "18"
click at [542, 180] on select "00 01 02 03 04 05 06 07 08 09 10 11 12 13 14 15 16 17 18 19 20 21 22 23" at bounding box center [551, 186] width 18 height 16
type input "18:00"
click at [573, 190] on select "00 01 02 03 04 05 06 07 08 09 10 11 12 13 14 15 16 17 18 19 20 21 22 23 24 25 2…" at bounding box center [572, 186] width 18 height 16
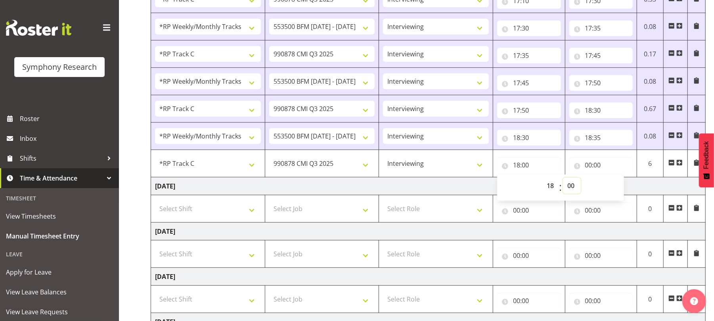
select select "35"
click at [563, 180] on select "00 01 02 03 04 05 06 07 08 09 10 11 12 13 14 15 16 17 18 19 20 21 22 23 24 25 2…" at bounding box center [572, 186] width 18 height 16
type input "18:35"
click at [588, 168] on input "00:00" at bounding box center [601, 165] width 64 height 16
click at [623, 187] on select "00 01 02 03 04 05 06 07 08 09 10 11 12 13 14 15 16 17 18 19 20 21 22 23" at bounding box center [624, 186] width 18 height 16
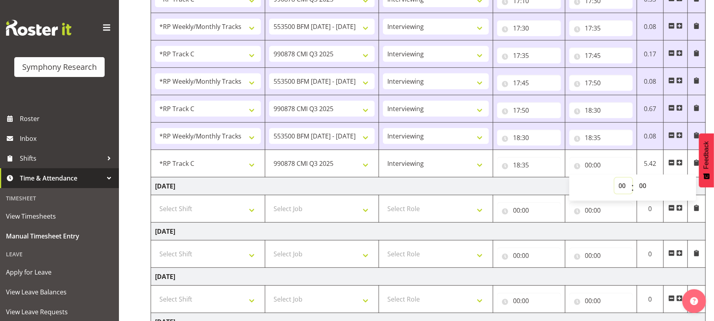
select select "21"
click at [615, 180] on select "00 01 02 03 04 05 06 07 08 09 10 11 12 13 14 15 16 17 18 19 20 21 22 23" at bounding box center [624, 186] width 18 height 16
type input "21:00"
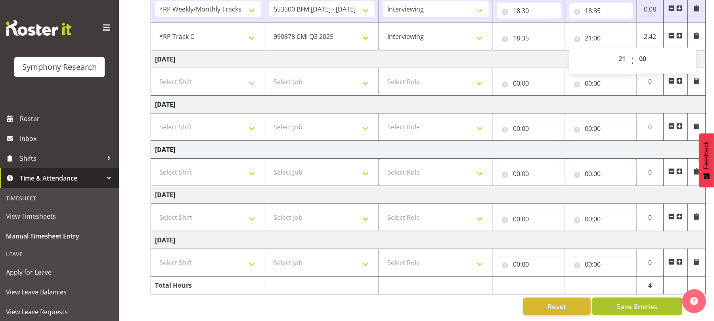
click at [635, 303] on span "Save Entries" at bounding box center [636, 306] width 41 height 10
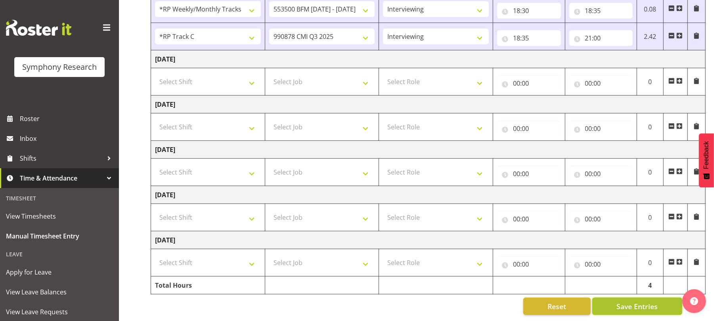
click at [641, 301] on span "Save Entries" at bounding box center [636, 306] width 41 height 10
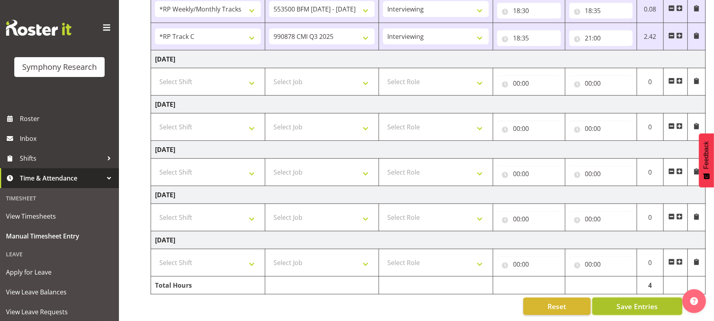
click at [641, 301] on span "Save Entries" at bounding box center [636, 306] width 41 height 10
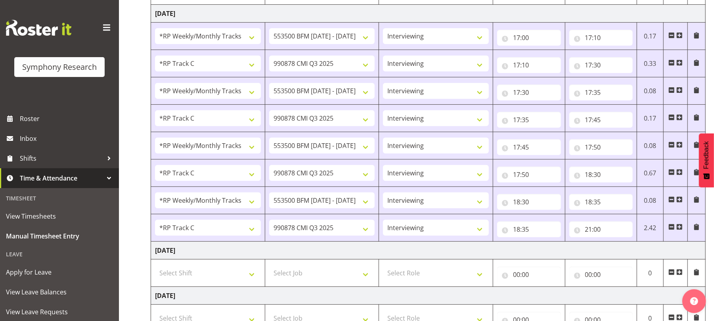
scroll to position [0, 0]
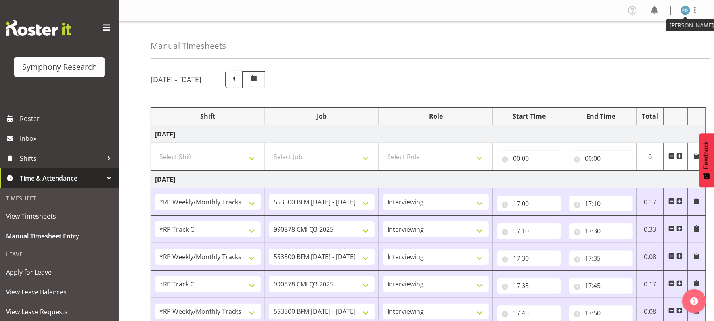
click at [688, 11] on img at bounding box center [686, 11] width 10 height 10
click at [653, 43] on link "Log Out" at bounding box center [662, 41] width 76 height 14
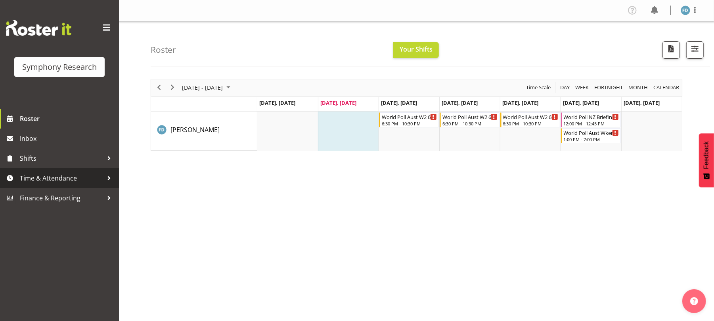
click at [67, 174] on span "Time & Attendance" at bounding box center [61, 178] width 83 height 12
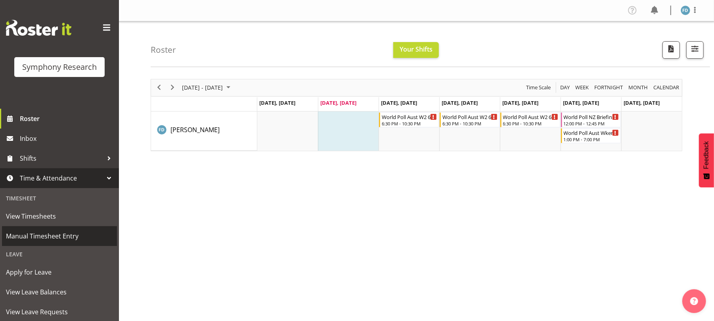
click at [68, 235] on span "Manual Timesheet Entry" at bounding box center [59, 236] width 107 height 12
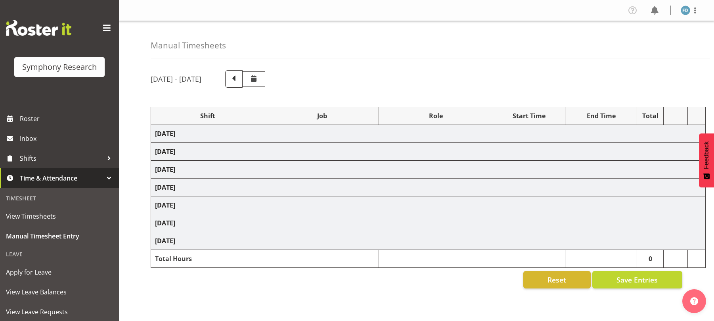
select select "2940"
select select "10242"
select select "47"
select select "17153"
select select "10239"
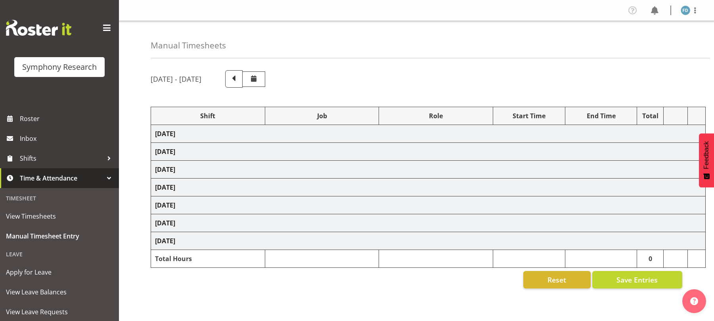
select select "47"
select select "2940"
select select "10242"
select select "47"
select select "17153"
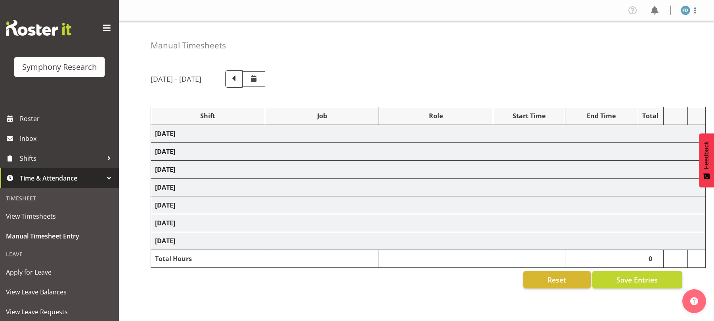
select select "10239"
select select "47"
select select "2940"
select select "10242"
select select "47"
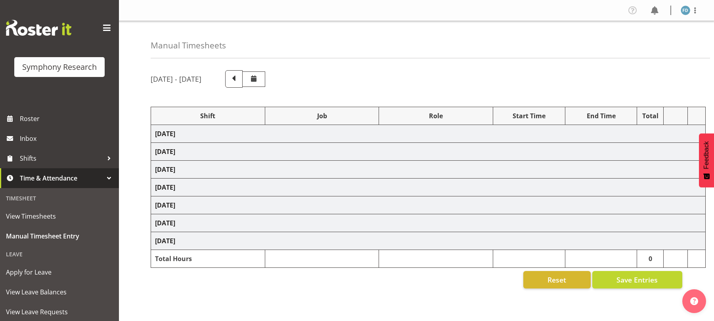
select select "17153"
select select "10239"
select select "47"
select select "2940"
select select "10242"
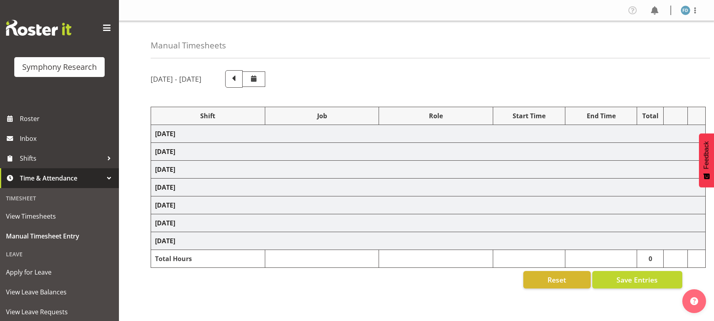
select select "47"
select select "17153"
select select "10239"
select select "47"
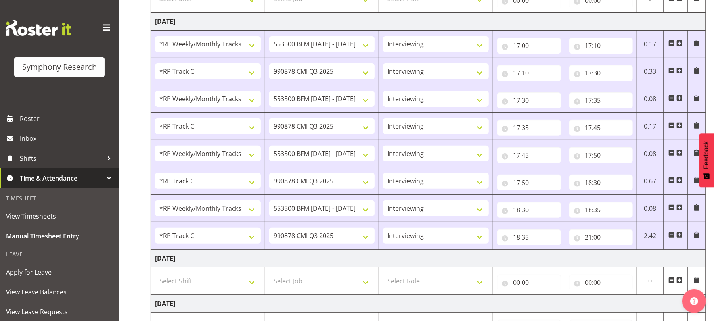
scroll to position [368, 0]
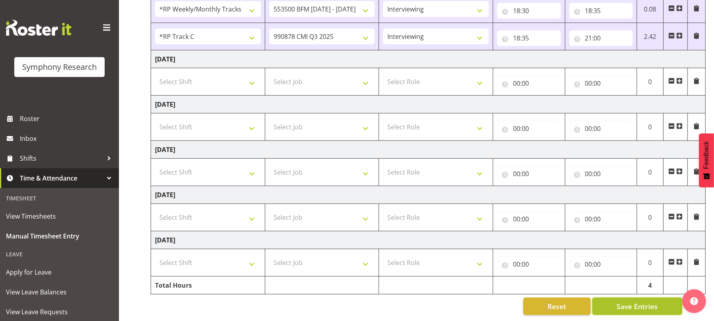
click at [640, 301] on span "Save Entries" at bounding box center [636, 306] width 41 height 10
click at [635, 301] on span "Save Entries" at bounding box center [636, 306] width 41 height 10
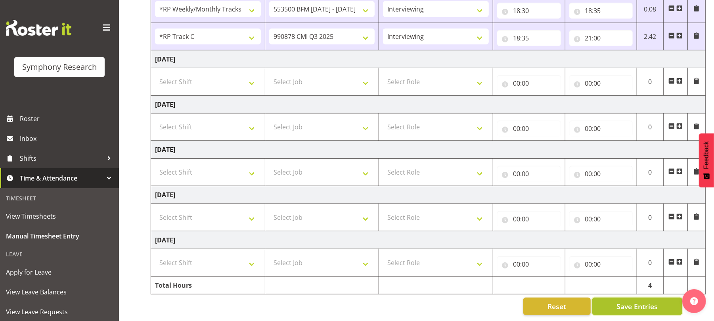
click at [635, 301] on span "Save Entries" at bounding box center [636, 306] width 41 height 10
click at [633, 301] on span "Save Entries" at bounding box center [636, 306] width 41 height 10
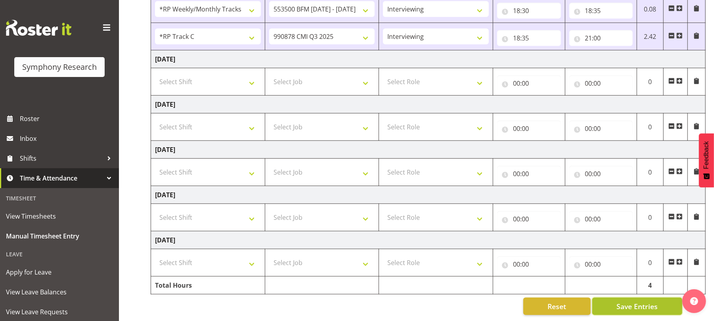
click at [633, 301] on span "Save Entries" at bounding box center [636, 306] width 41 height 10
click at [638, 301] on span "Save Entries" at bounding box center [636, 306] width 41 height 10
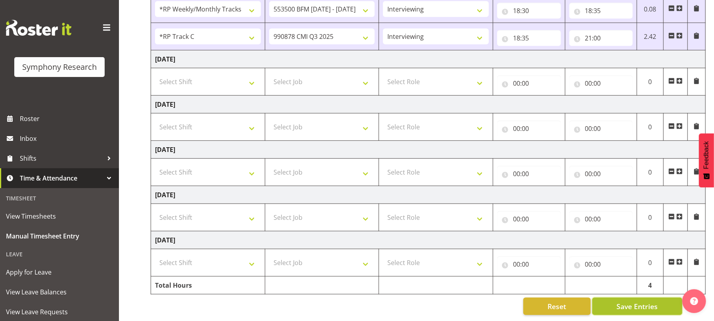
click at [638, 301] on span "Save Entries" at bounding box center [636, 306] width 41 height 10
click at [633, 302] on span "Save Entries" at bounding box center [636, 306] width 41 height 10
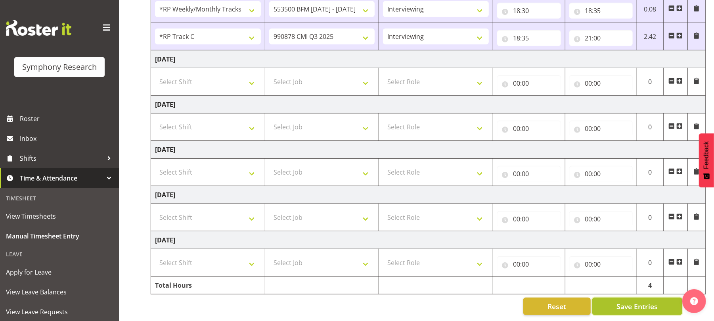
click at [633, 302] on span "Save Entries" at bounding box center [636, 306] width 41 height 10
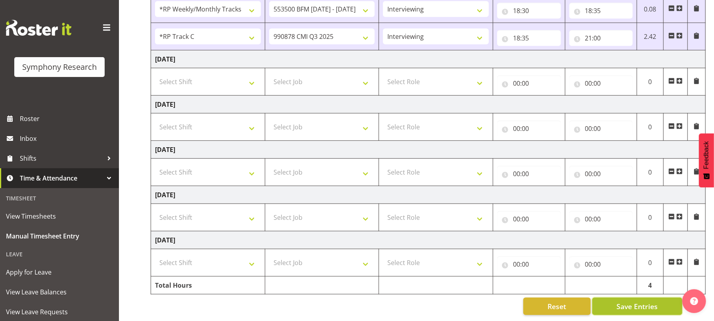
click at [630, 301] on span "Save Entries" at bounding box center [636, 306] width 41 height 10
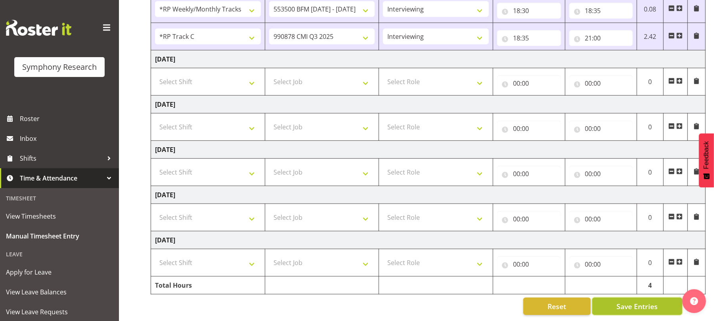
click at [630, 301] on span "Save Entries" at bounding box center [636, 306] width 41 height 10
click at [635, 301] on span "Save Entries" at bounding box center [636, 306] width 41 height 10
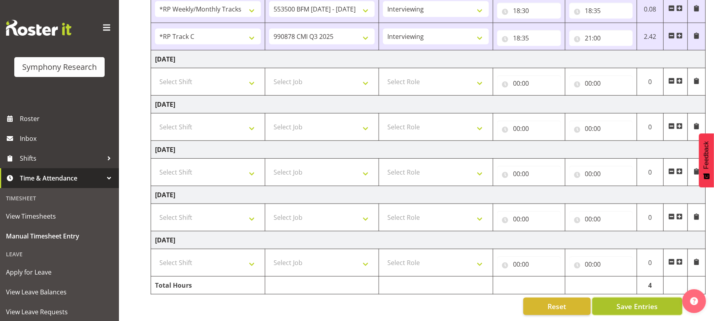
click at [635, 301] on span "Save Entries" at bounding box center [636, 306] width 41 height 10
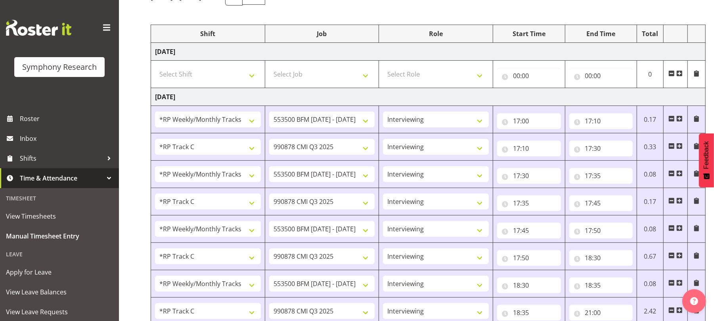
scroll to position [0, 0]
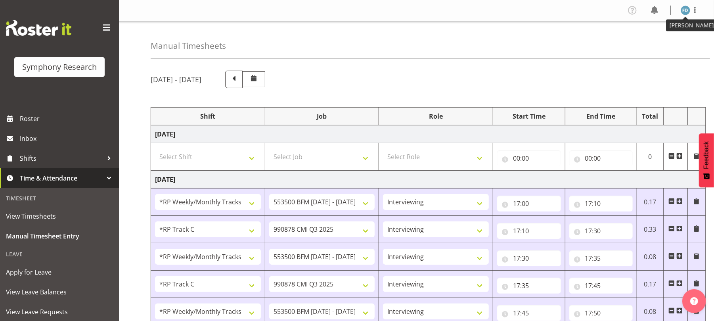
click at [687, 10] on img at bounding box center [686, 11] width 10 height 10
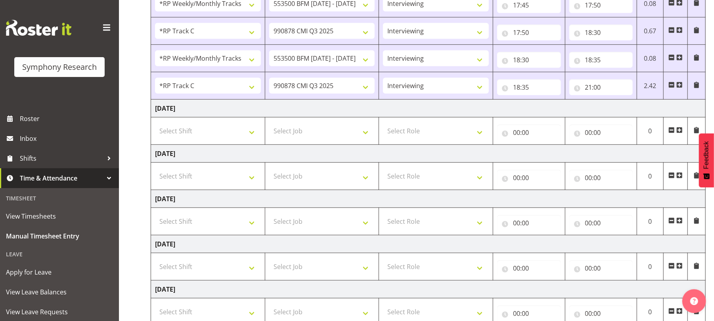
scroll to position [368, 0]
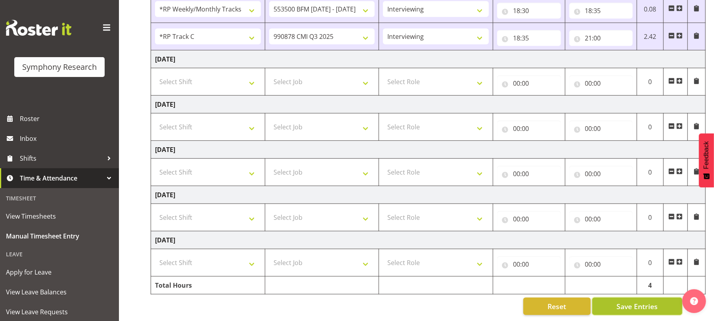
click at [639, 301] on span "Save Entries" at bounding box center [636, 306] width 41 height 10
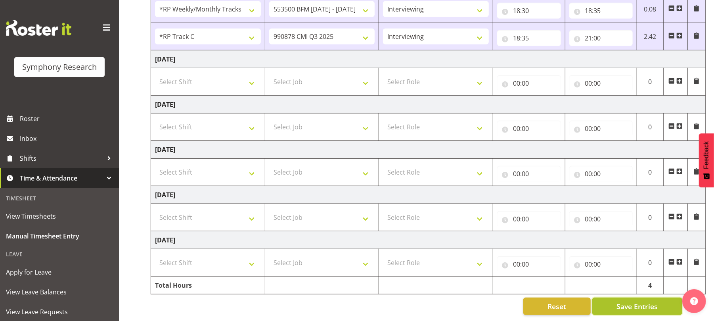
click at [639, 301] on span "Save Entries" at bounding box center [636, 306] width 41 height 10
click at [635, 301] on span "Save Entries" at bounding box center [636, 306] width 41 height 10
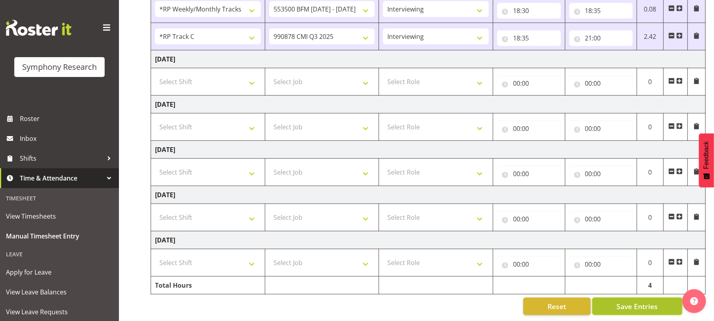
click at [635, 301] on span "Save Entries" at bounding box center [636, 306] width 41 height 10
click at [638, 301] on span "Save Entries" at bounding box center [636, 306] width 41 height 10
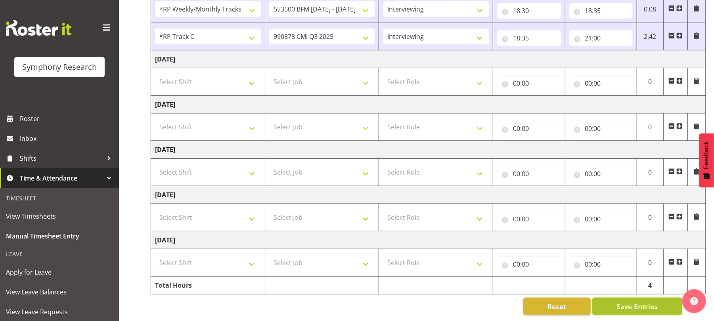
click at [638, 301] on span "Save Entries" at bounding box center [636, 306] width 41 height 10
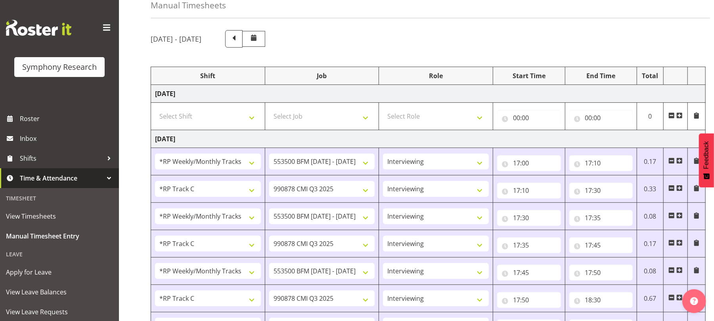
scroll to position [0, 0]
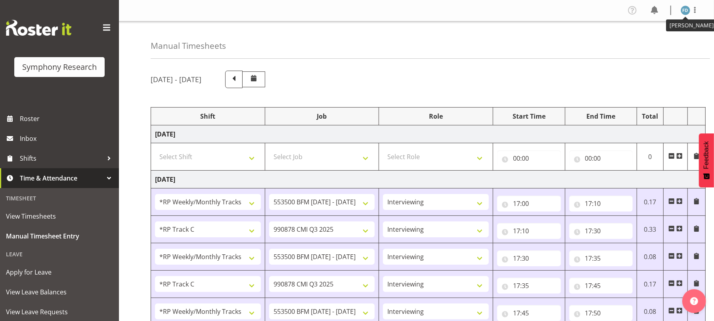
click at [687, 10] on img at bounding box center [686, 11] width 10 height 10
click at [659, 39] on link "Log Out" at bounding box center [662, 41] width 76 height 14
